Goal: Task Accomplishment & Management: Use online tool/utility

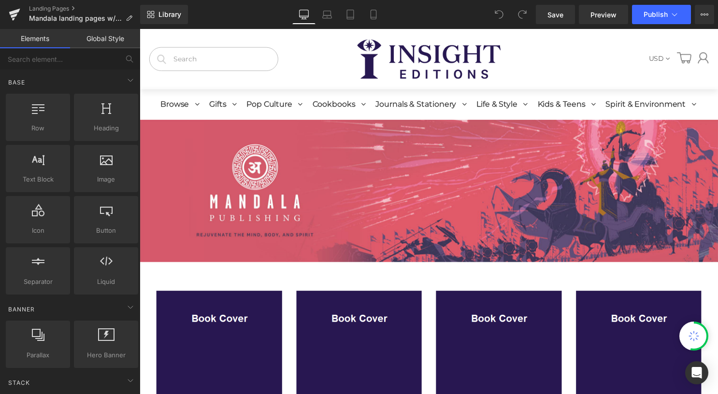
click at [350, 66] on link at bounding box center [431, 60] width 275 height 40
click at [392, 60] on img at bounding box center [431, 60] width 145 height 40
click at [124, 34] on link "Global Style" at bounding box center [105, 38] width 70 height 19
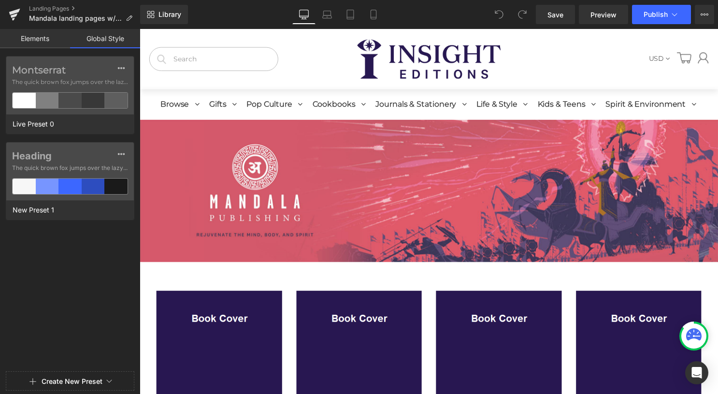
click at [47, 40] on link "Elements" at bounding box center [35, 38] width 70 height 19
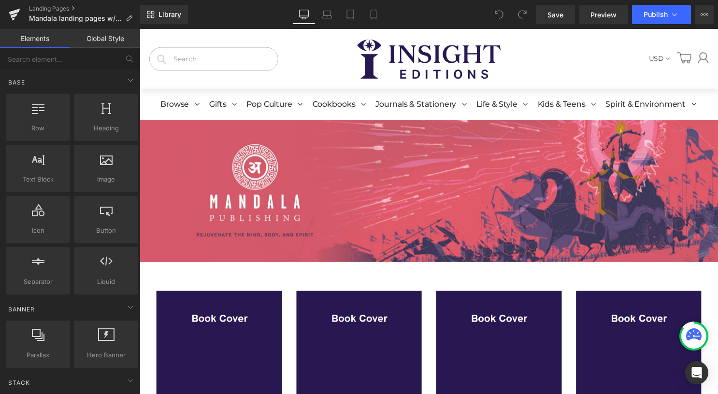
click at [116, 35] on link "Global Style" at bounding box center [105, 38] width 70 height 19
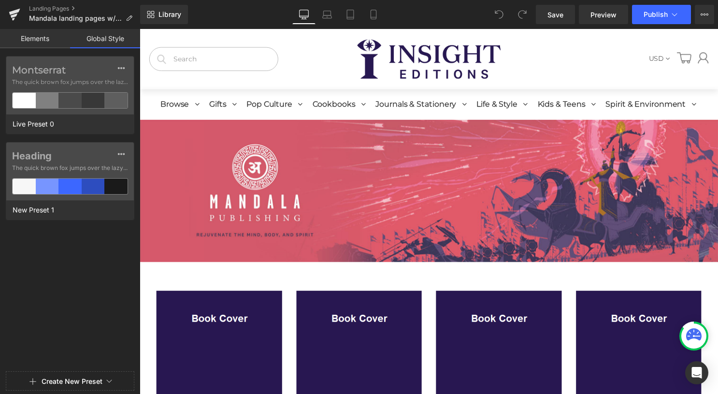
click at [53, 39] on link "Elements" at bounding box center [35, 38] width 70 height 19
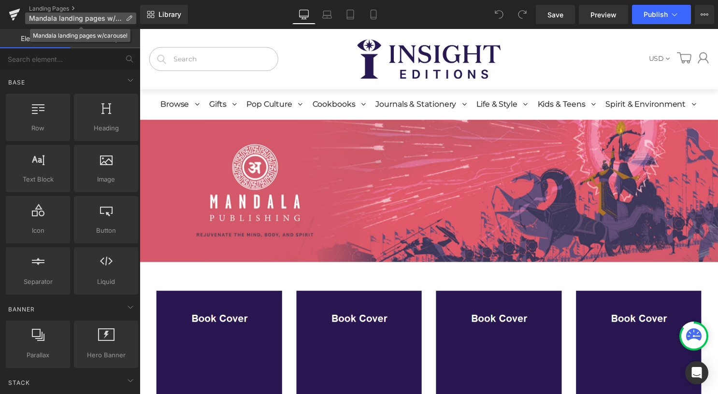
click at [131, 18] on icon at bounding box center [129, 18] width 7 height 7
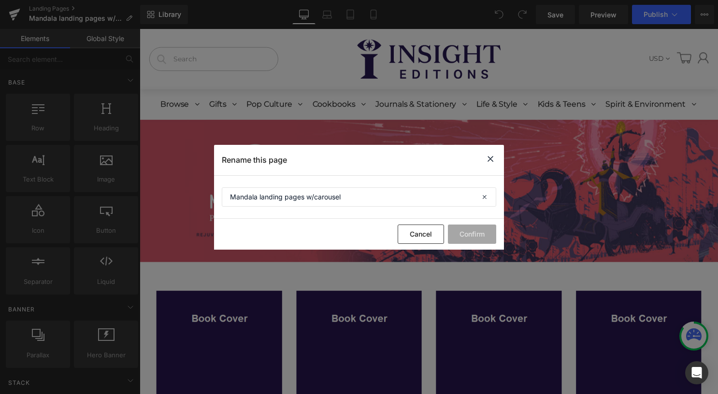
drag, startPoint x: 489, startPoint y: 158, endPoint x: 373, endPoint y: 74, distance: 143.2
click at [489, 158] on icon at bounding box center [490, 159] width 12 height 12
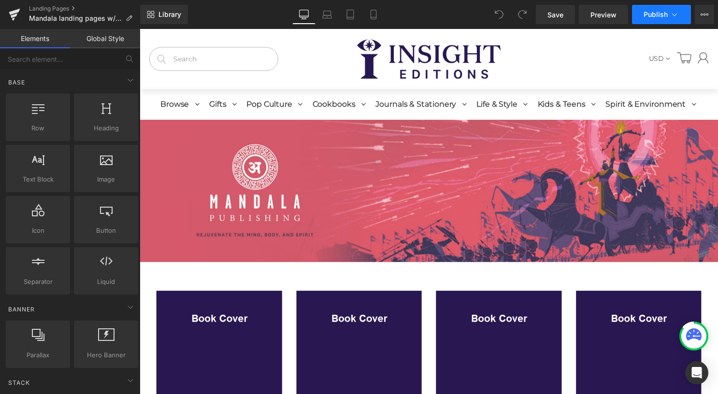
click at [678, 14] on icon at bounding box center [674, 15] width 10 height 10
click at [704, 14] on icon at bounding box center [704, 15] width 8 height 8
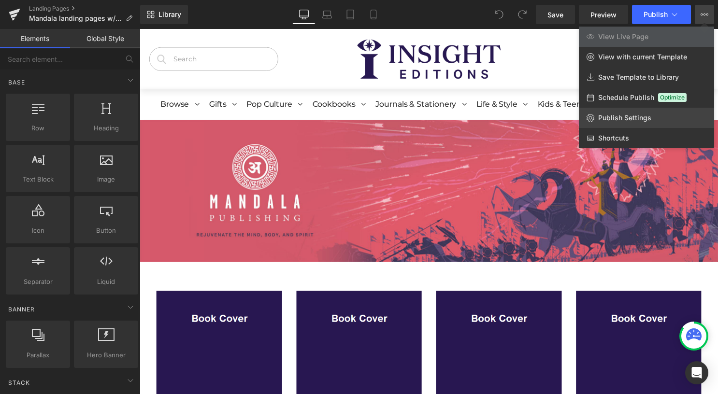
click at [645, 121] on span "Publish Settings" at bounding box center [624, 118] width 53 height 9
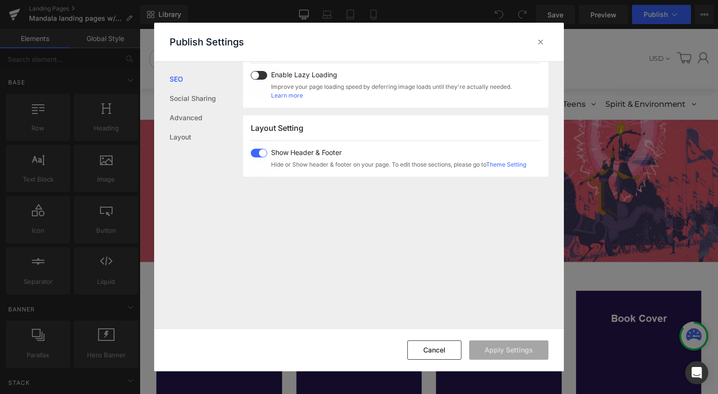
scroll to position [532, 0]
click at [268, 149] on div "Show Header & Footer Hide or Show header & footer on your page. To edit those s…" at bounding box center [396, 157] width 259 height 20
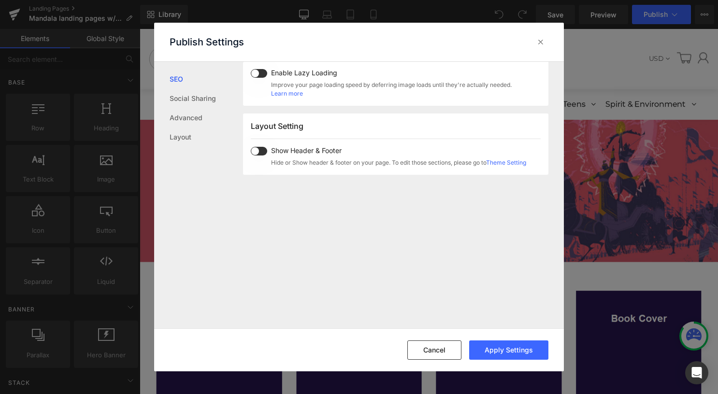
click at [257, 152] on span at bounding box center [259, 151] width 16 height 9
click at [259, 152] on span at bounding box center [259, 151] width 16 height 9
click at [504, 353] on button "Apply Settings" at bounding box center [508, 350] width 79 height 19
click at [544, 40] on icon at bounding box center [541, 42] width 10 height 10
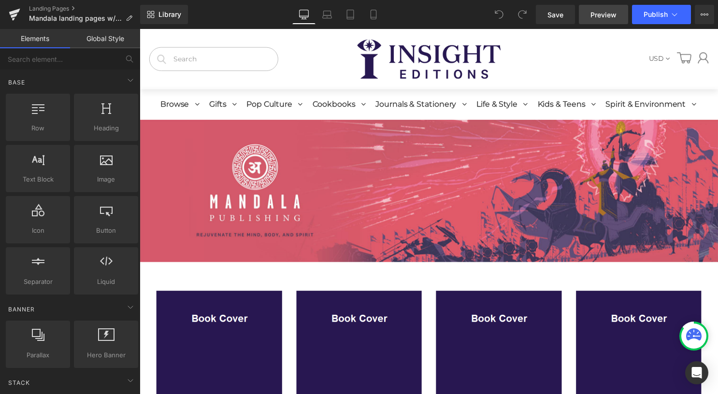
click at [596, 16] on span "Preview" at bounding box center [603, 15] width 26 height 10
click at [703, 14] on icon at bounding box center [704, 15] width 8 height 8
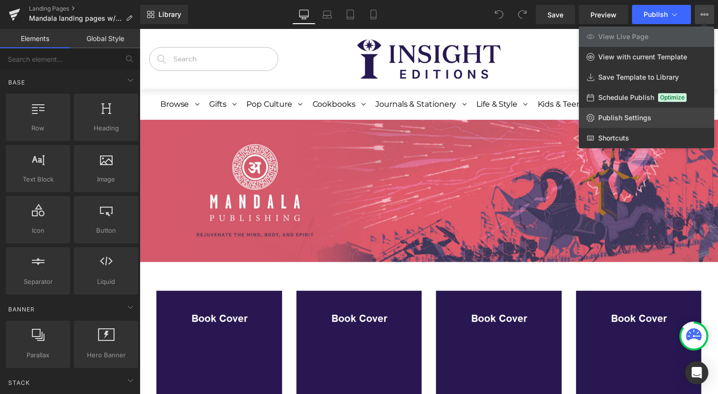
click at [641, 114] on span "Publish Settings" at bounding box center [624, 118] width 53 height 9
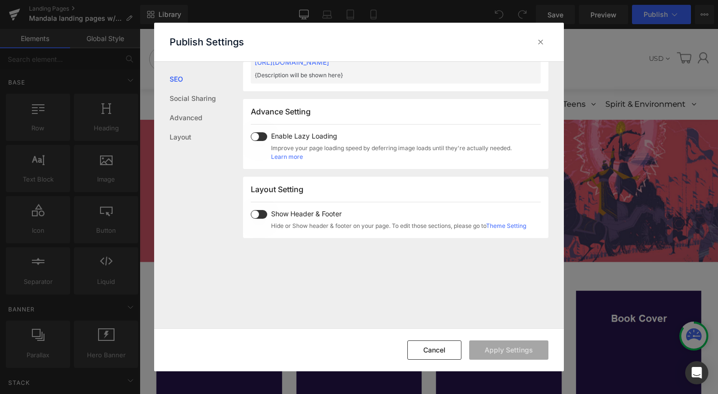
scroll to position [484, 0]
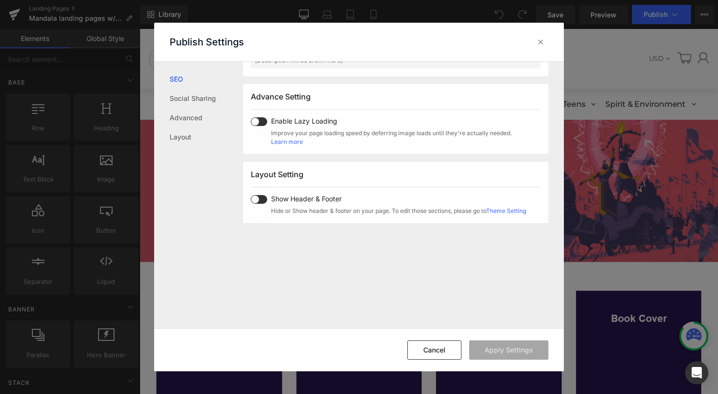
click at [268, 198] on div "Show Header & Footer Hide or Show header & footer on your page. To edit those s…" at bounding box center [396, 205] width 259 height 20
click at [515, 350] on button "Apply Settings" at bounding box center [508, 350] width 79 height 19
click at [200, 117] on link "Advanced" at bounding box center [206, 117] width 73 height 19
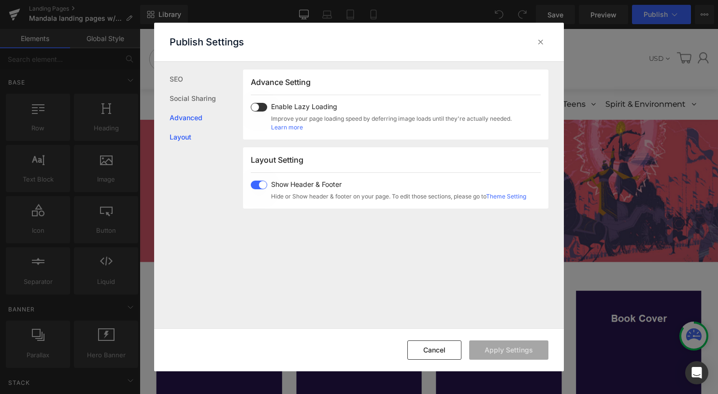
click at [198, 135] on link "Layout" at bounding box center [206, 137] width 73 height 19
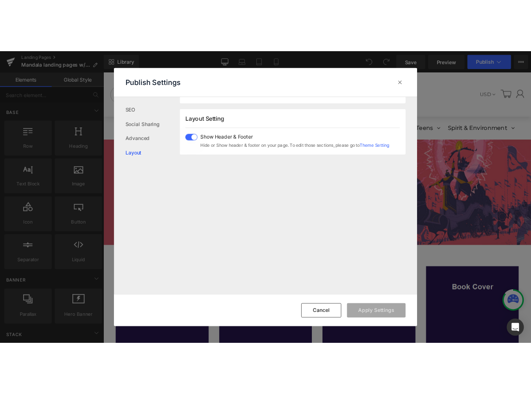
scroll to position [575, 0]
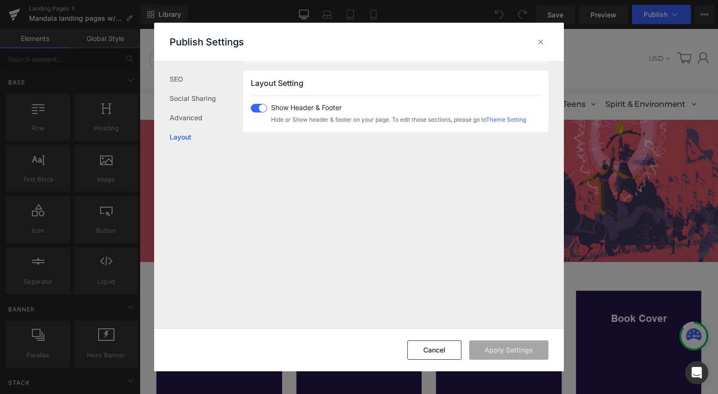
click at [508, 117] on link "Theme Setting" at bounding box center [506, 119] width 40 height 7
click at [545, 42] on icon at bounding box center [541, 42] width 10 height 10
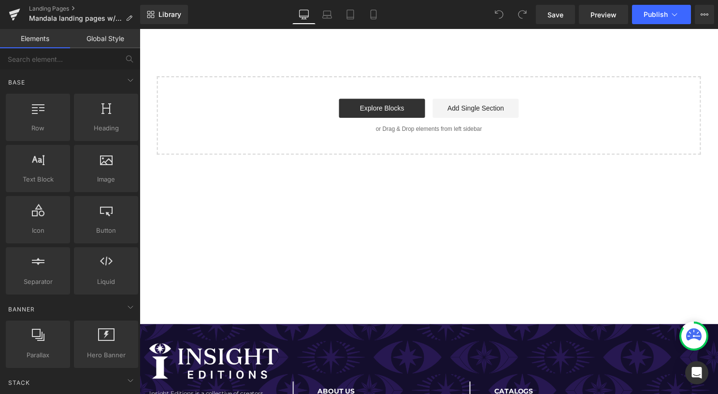
scroll to position [869, 0]
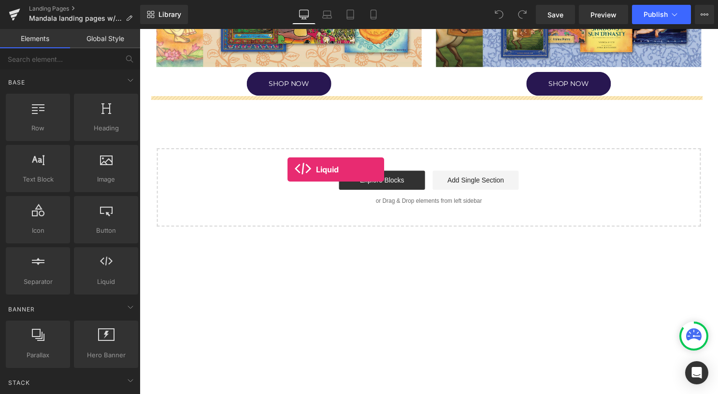
drag, startPoint x: 257, startPoint y: 289, endPoint x: 289, endPoint y: 171, distance: 122.1
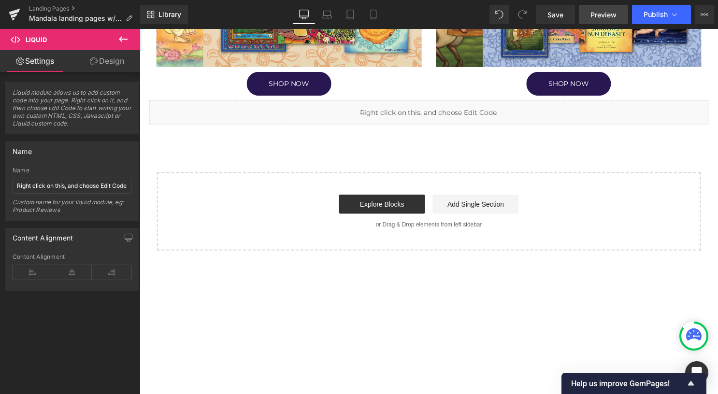
click at [606, 16] on span "Preview" at bounding box center [603, 15] width 26 height 10
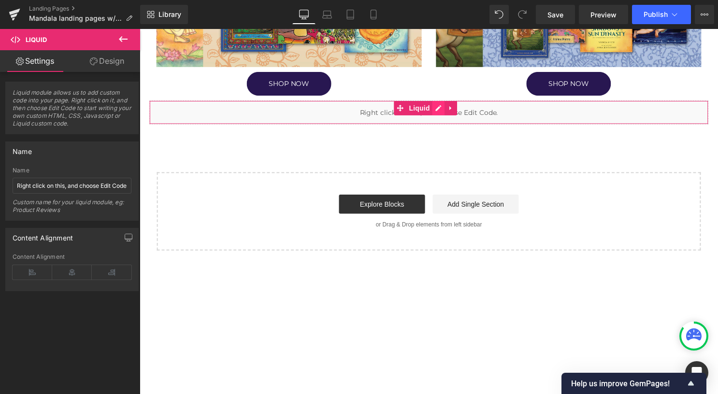
click at [442, 106] on link at bounding box center [441, 109] width 13 height 14
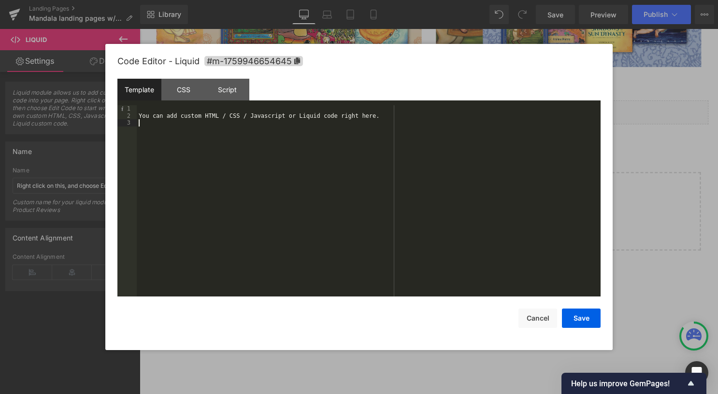
click at [354, 126] on div "You can add custom HTML / CSS / Javascript or Liquid code right here." at bounding box center [369, 207] width 464 height 205
drag, startPoint x: 195, startPoint y: 93, endPoint x: 195, endPoint y: 100, distance: 6.3
click at [195, 93] on div "CSS" at bounding box center [183, 90] width 44 height 22
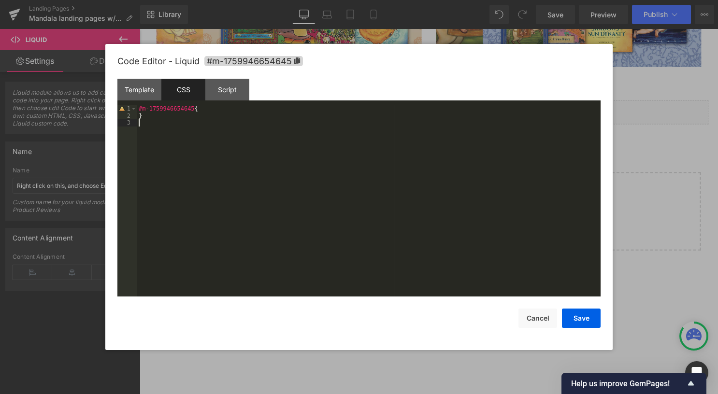
click at [216, 122] on div "#m-1759946654645 { }" at bounding box center [369, 207] width 464 height 205
paste textarea
click at [649, 175] on div at bounding box center [359, 197] width 718 height 394
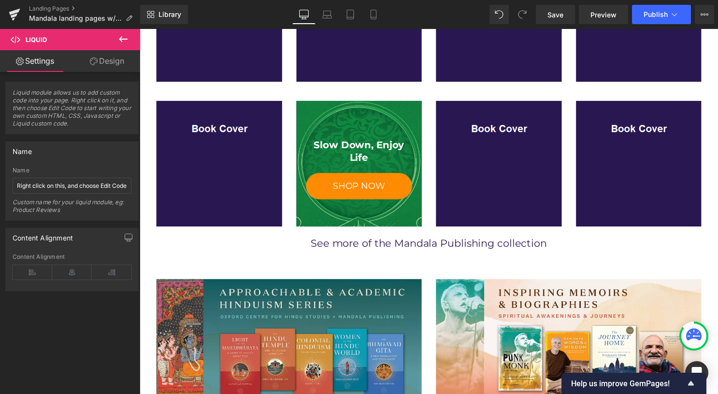
scroll to position [242, 0]
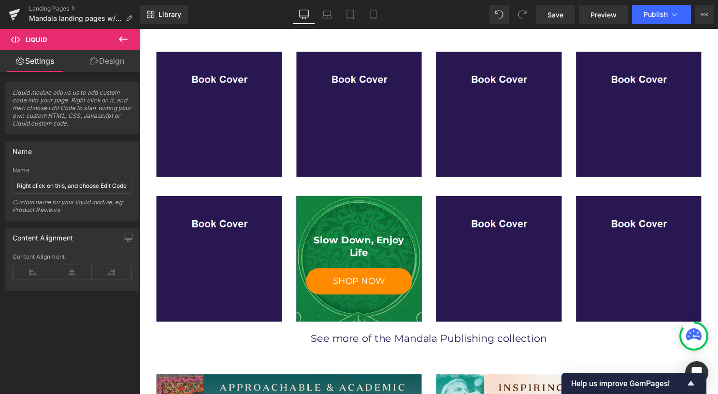
click at [373, 248] on div "Slow Down, Enjoy Life" at bounding box center [362, 248] width 108 height 25
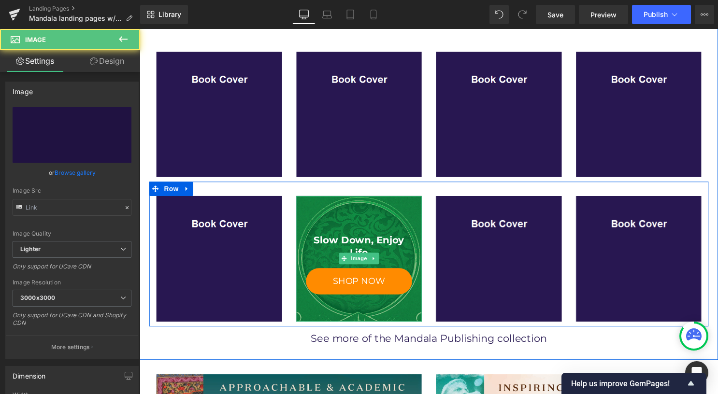
type input "[URL][DOMAIN_NAME]"
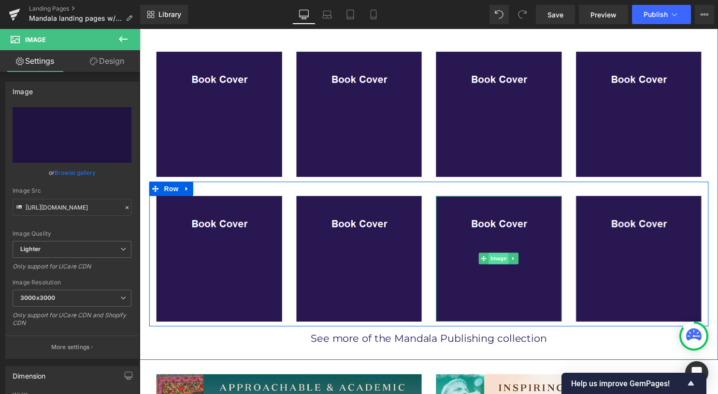
click at [496, 261] on span "Image" at bounding box center [502, 262] width 20 height 12
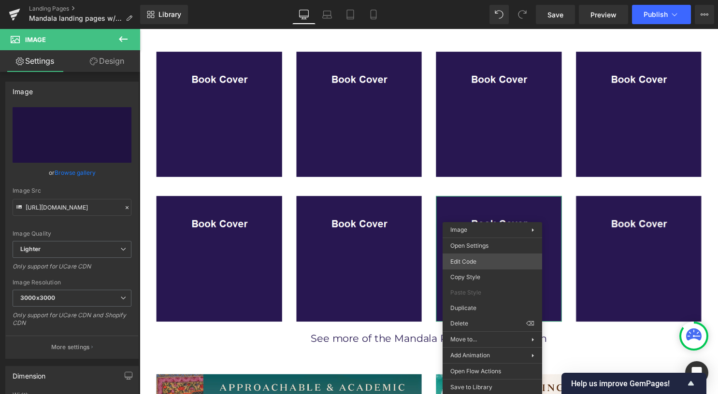
click at [477, 0] on div "Image You are previewing how the will restyle your page. You can not edit Eleme…" at bounding box center [359, 0] width 718 height 0
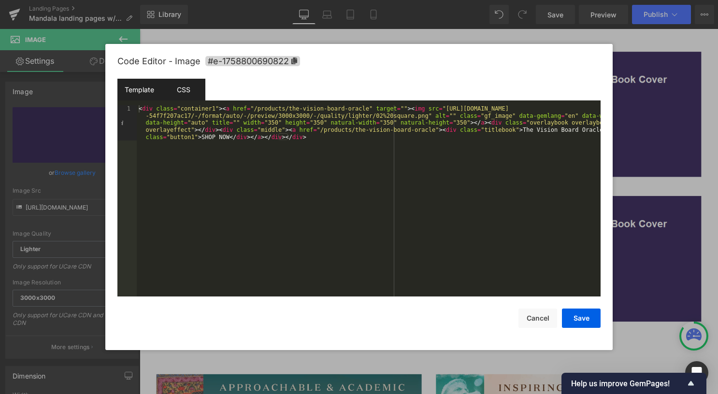
click at [195, 88] on div "CSS" at bounding box center [183, 90] width 44 height 22
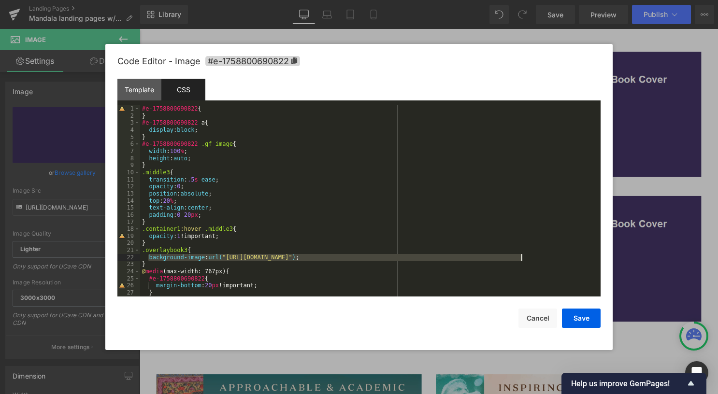
drag, startPoint x: 148, startPoint y: 257, endPoint x: 523, endPoint y: 259, distance: 374.4
click at [523, 259] on div "#e-1758800690822 { } #e-1758800690822 a { display : block ; } #e-1758800690822 …" at bounding box center [368, 207] width 456 height 205
drag, startPoint x: 534, startPoint y: 320, endPoint x: 519, endPoint y: 320, distance: 14.5
click at [534, 320] on button "Cancel" at bounding box center [537, 318] width 39 height 19
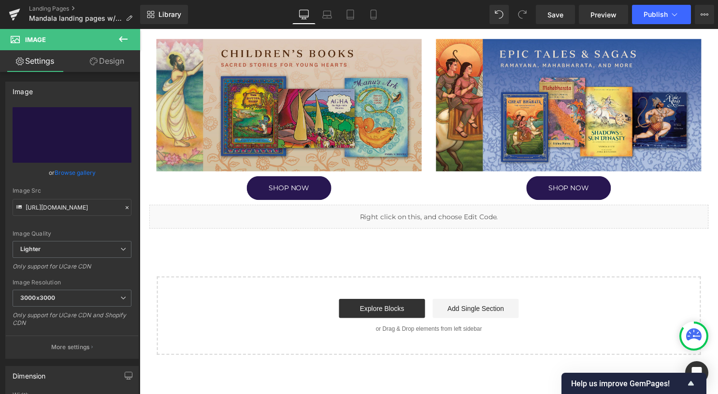
scroll to position [676, 0]
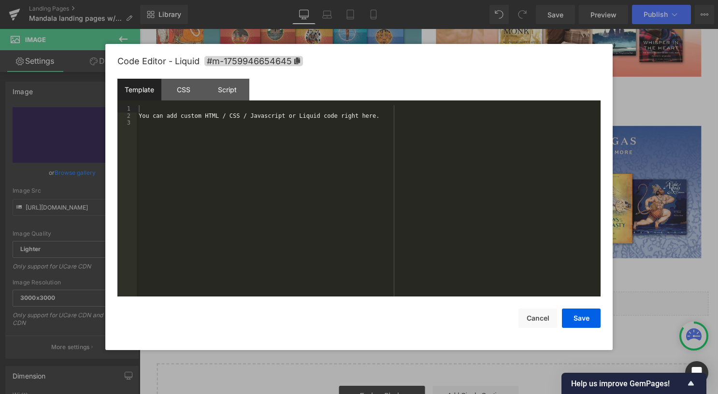
click at [445, 299] on ul "Liquid" at bounding box center [428, 303] width 51 height 12
click at [183, 91] on div "CSS" at bounding box center [183, 90] width 44 height 22
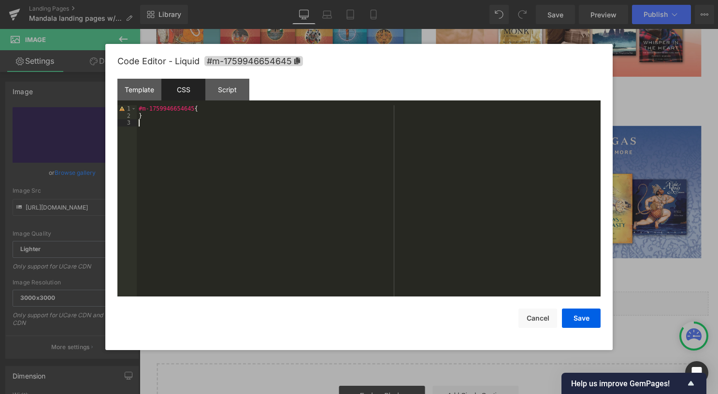
click at [210, 133] on div "#m-1759946654645 { }" at bounding box center [369, 207] width 464 height 205
click at [275, 172] on div "#m-1759946654645 { }" at bounding box center [369, 207] width 464 height 205
drag, startPoint x: 219, startPoint y: 136, endPoint x: 507, endPoint y: 136, distance: 287.9
click at [507, 136] on div "#m-1759946654645 { } .logo-site { background-image : url( "[URL][DOMAIN_NAME]" …" at bounding box center [369, 207] width 464 height 205
click at [574, 319] on button "Save" at bounding box center [581, 318] width 39 height 19
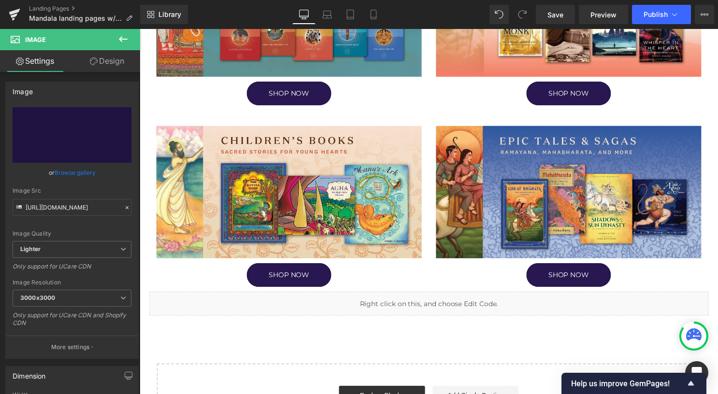
click at [553, 27] on div "Library Desktop Desktop Laptop Tablet Mobile Save Preview Publish Scheduled Vie…" at bounding box center [429, 14] width 578 height 29
click at [552, 15] on span "Save" at bounding box center [555, 15] width 16 height 10
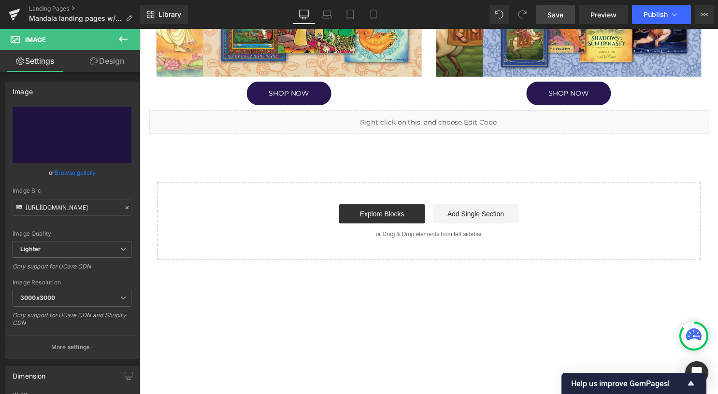
scroll to position [869, 0]
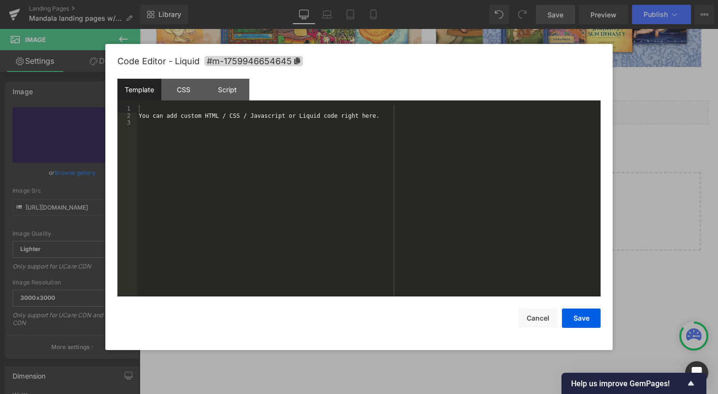
click at [438, 106] on icon at bounding box center [438, 109] width 5 height 6
click at [190, 90] on div "CSS" at bounding box center [183, 90] width 44 height 22
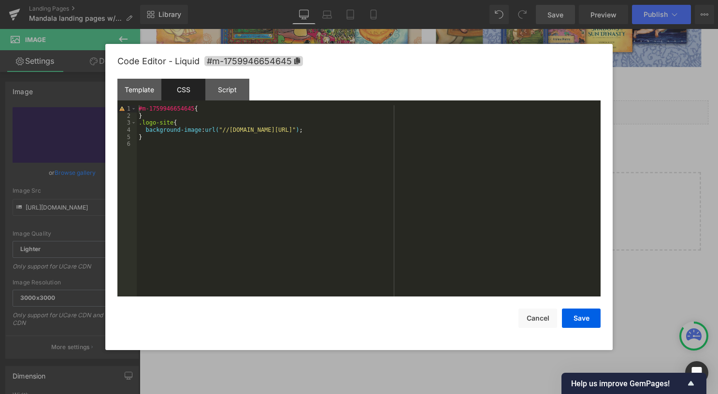
click at [221, 129] on div "#m-1759946654645 { } .logo-site { background-image : url( "//[DOMAIN_NAME][URL]…" at bounding box center [369, 207] width 464 height 205
drag, startPoint x: 583, startPoint y: 313, endPoint x: 583, endPoint y: 306, distance: 6.3
click at [583, 313] on button "Save" at bounding box center [581, 318] width 39 height 19
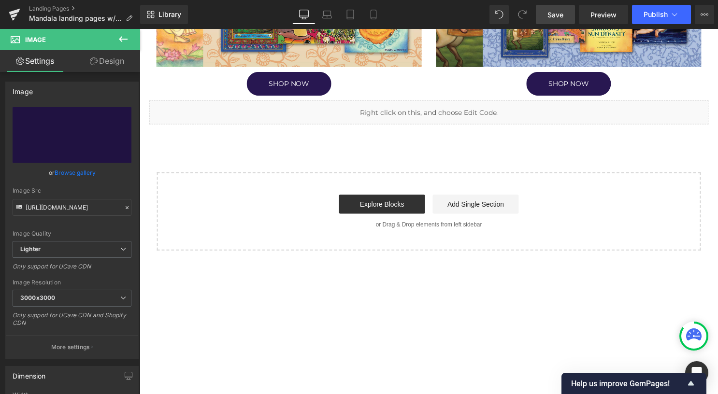
click at [561, 11] on span "Save" at bounding box center [555, 15] width 16 height 10
